Goal: Go to known website: Access a specific website the user already knows

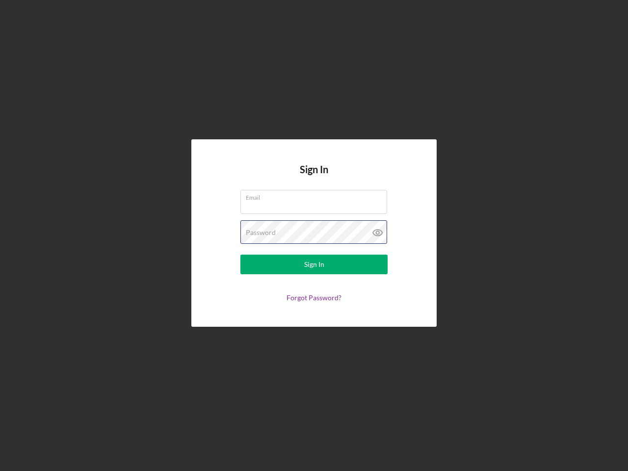
click at [314, 235] on div "Password" at bounding box center [313, 232] width 147 height 25
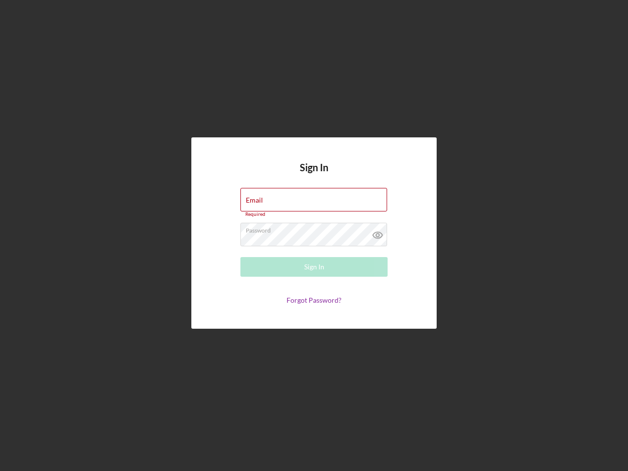
click at [378, 233] on icon at bounding box center [377, 235] width 25 height 25
